Goal: Task Accomplishment & Management: Use online tool/utility

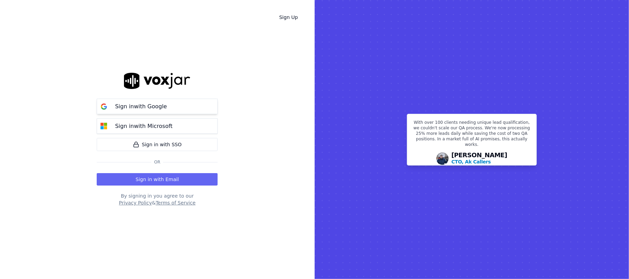
click at [145, 106] on p "Sign in with Google" at bounding box center [141, 107] width 52 height 8
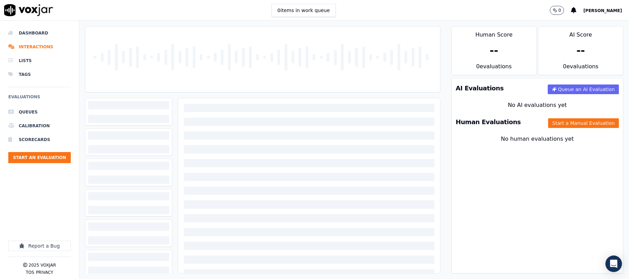
click at [184, 134] on div at bounding box center [309, 136] width 251 height 8
click at [560, 123] on button "Start a Manual Evaluation" at bounding box center [583, 123] width 71 height 10
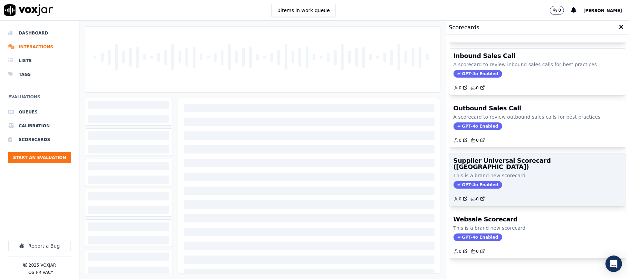
scroll to position [68, 0]
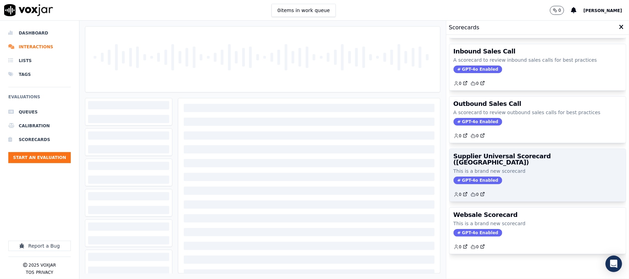
click at [509, 168] on p "This is a brand new scorecard" at bounding box center [537, 171] width 168 height 7
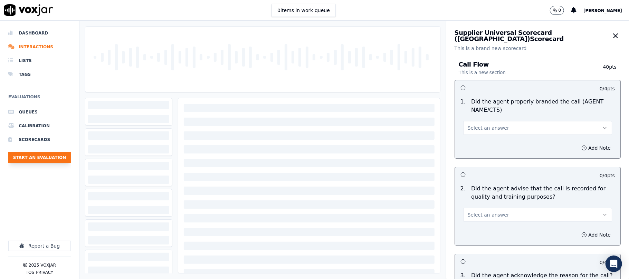
click at [48, 159] on button "Start an Evaluation" at bounding box center [39, 157] width 62 height 11
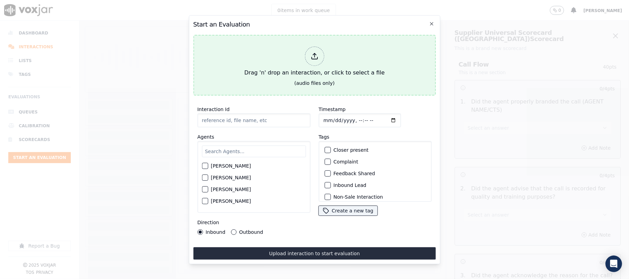
click at [293, 59] on div "Drag 'n' drop an interaction, or click to select a file" at bounding box center [314, 62] width 146 height 36
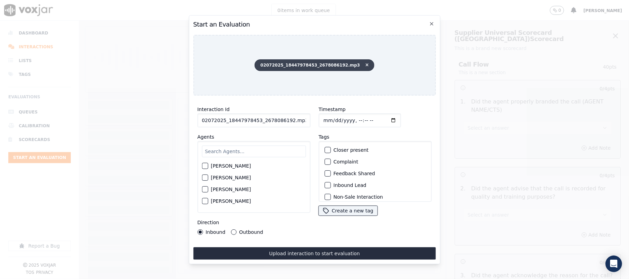
click at [365, 64] on icon at bounding box center [366, 65] width 3 height 4
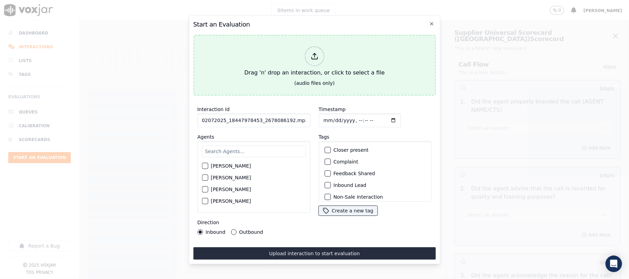
click at [349, 59] on div "Drag 'n' drop an interaction, or click to select a file" at bounding box center [314, 62] width 146 height 36
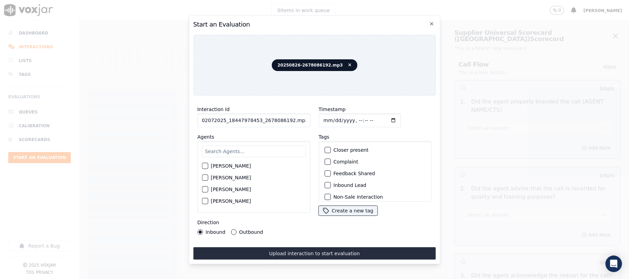
click at [234, 119] on input "02072025_18447978453_2678086192.mp3" at bounding box center [253, 121] width 113 height 14
paste input "2678086192"
type input "2678086192"
click at [328, 115] on input "Timestamp" at bounding box center [359, 121] width 82 height 14
type input "2025-08-26T21:46"
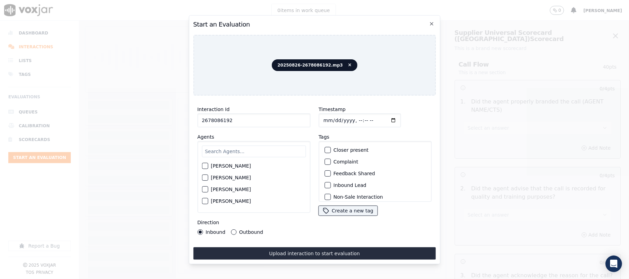
click at [239, 148] on input "text" at bounding box center [254, 152] width 104 height 12
type input "Mary"
click at [221, 166] on label "MARY OLIER" at bounding box center [231, 168] width 40 height 5
click at [208, 165] on button "MARY OLIER" at bounding box center [205, 168] width 6 height 6
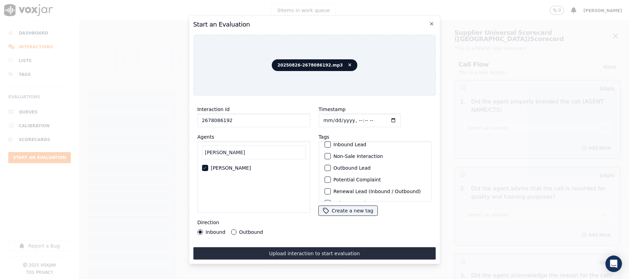
scroll to position [60, 0]
click at [346, 191] on label "Sale Interaction" at bounding box center [352, 193] width 38 height 5
click at [330, 190] on button "Sale Interaction" at bounding box center [327, 193] width 6 height 6
click at [253, 230] on label "Outbound" at bounding box center [251, 232] width 24 height 5
click at [236, 230] on button "Outbound" at bounding box center [234, 233] width 6 height 6
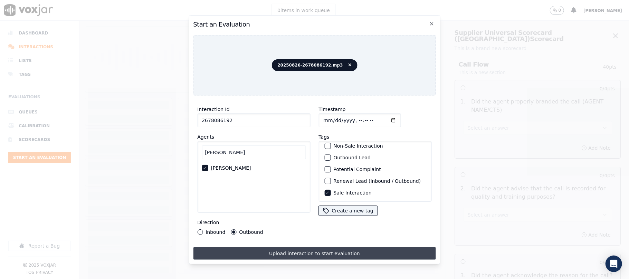
click at [285, 248] on button "Upload interaction to start evaluation" at bounding box center [314, 254] width 242 height 12
